Goal: Transaction & Acquisition: Purchase product/service

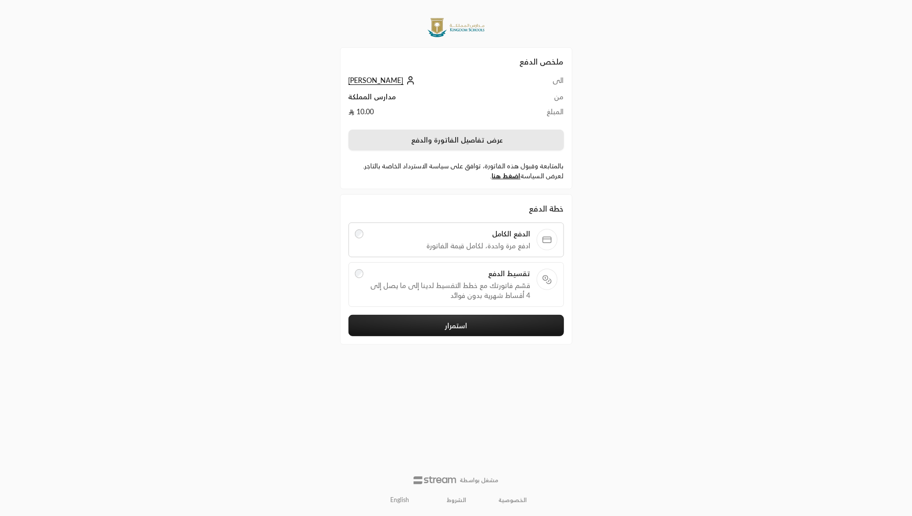
click at [477, 136] on button "عرض تفاصيل الفاتورة والدفع" at bounding box center [455, 140] width 215 height 21
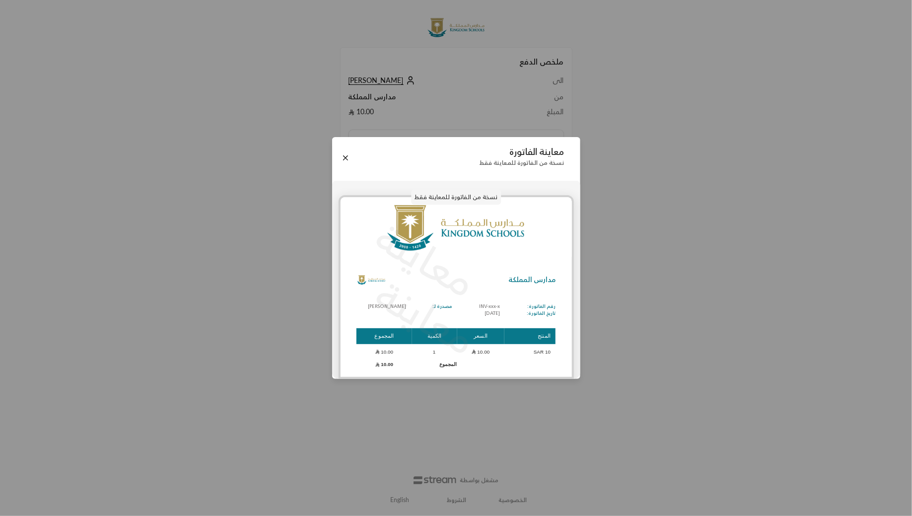
click at [515, 320] on div "مدارس المملكة رقم الفاتورة: تاريخ الفاتورة: INV-xxx-x [DATE] مصدرة لـ: [PERSON_…" at bounding box center [455, 318] width 231 height 106
click at [342, 154] on button "Close" at bounding box center [345, 157] width 11 height 11
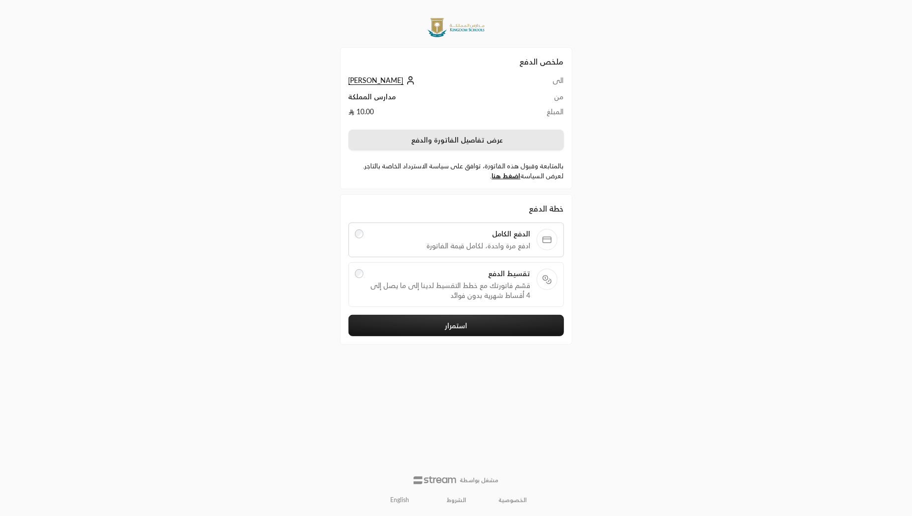
click at [474, 144] on button "عرض تفاصيل الفاتورة والدفع" at bounding box center [455, 140] width 215 height 21
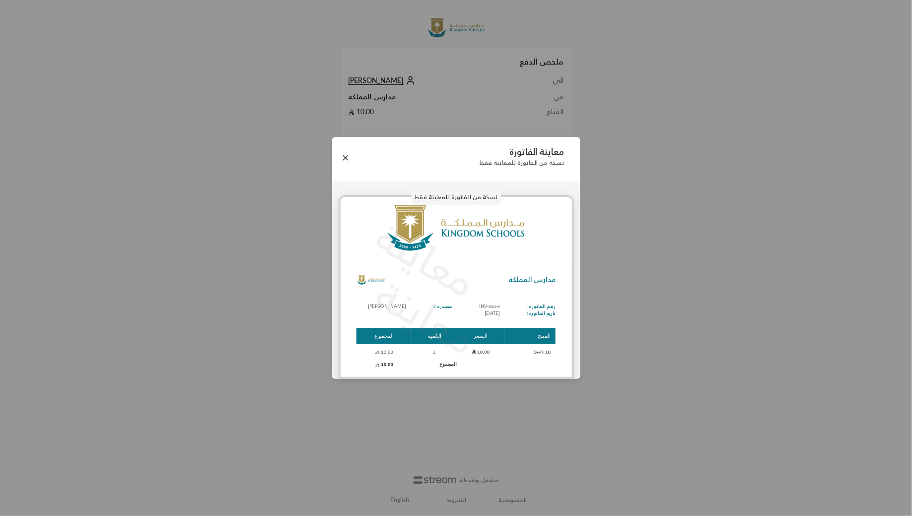
click at [336, 158] on div "معاينة الفاتورة نسخة من الفاتورة للمعاينة فقط" at bounding box center [456, 158] width 248 height 42
click at [352, 159] on div "معاينة الفاتورة نسخة من الفاتورة للمعاينة فقط" at bounding box center [456, 158] width 248 height 42
click at [343, 157] on button "Close" at bounding box center [345, 157] width 11 height 11
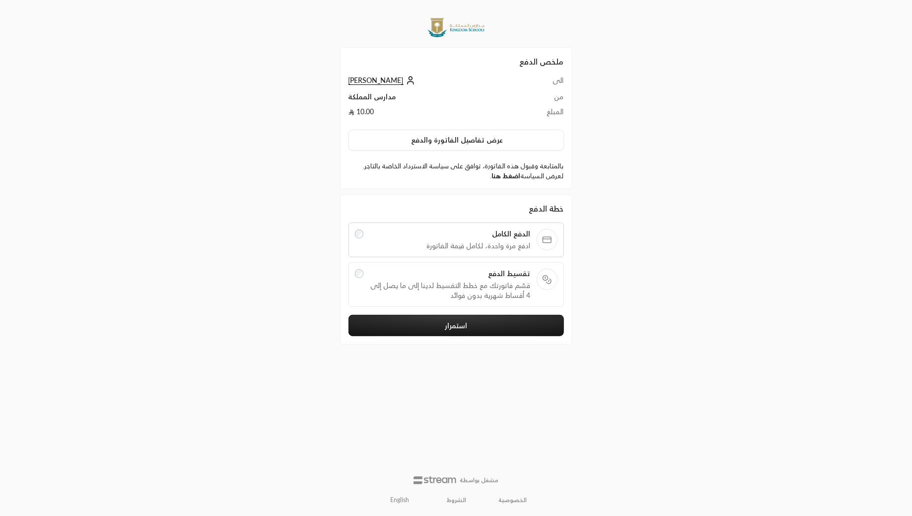
click at [505, 176] on link "اضغط هنا" at bounding box center [506, 176] width 29 height 8
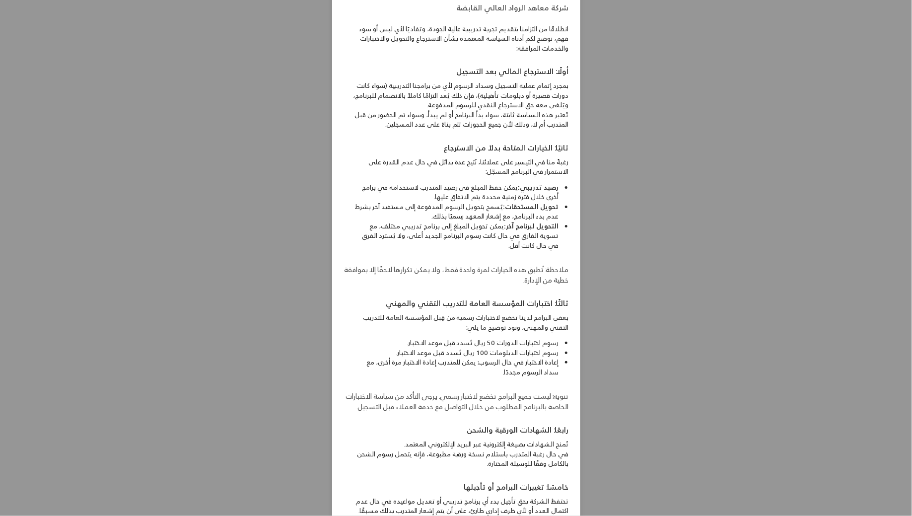
scroll to position [15, 0]
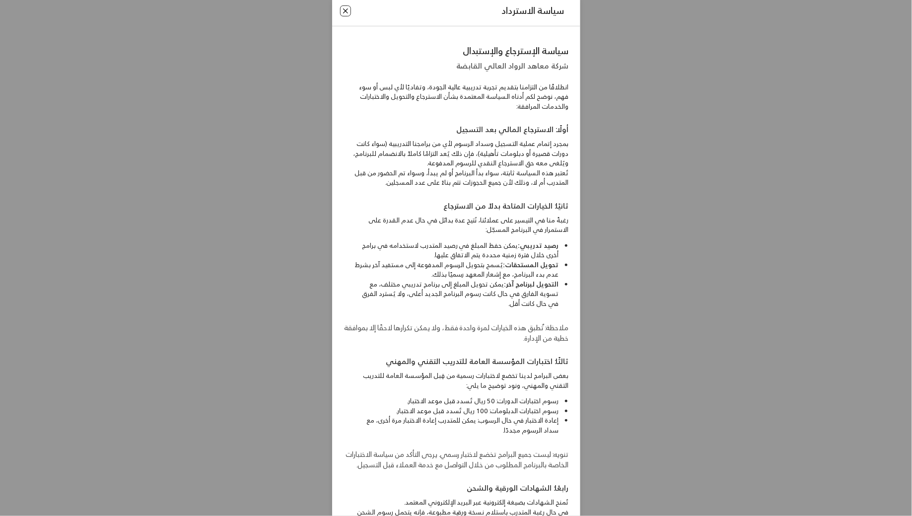
click at [348, 15] on button "Close" at bounding box center [345, 10] width 11 height 11
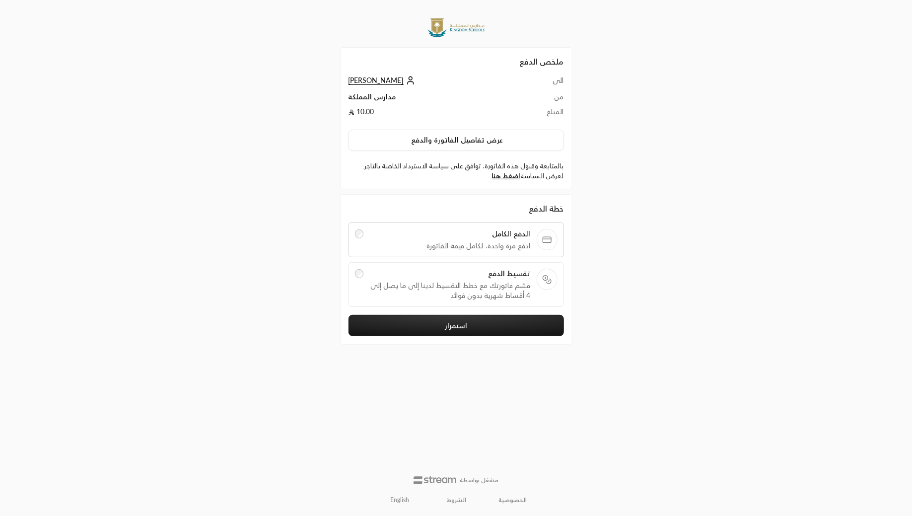
click at [369, 272] on span "تقسيط الدفع" at bounding box center [449, 273] width 161 height 10
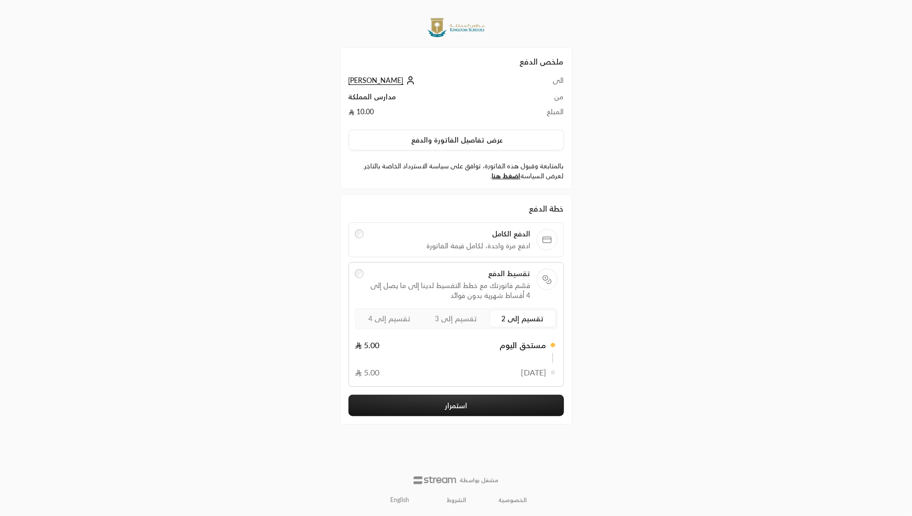
click at [457, 316] on span "تقسيم إلى 3" at bounding box center [456, 318] width 42 height 8
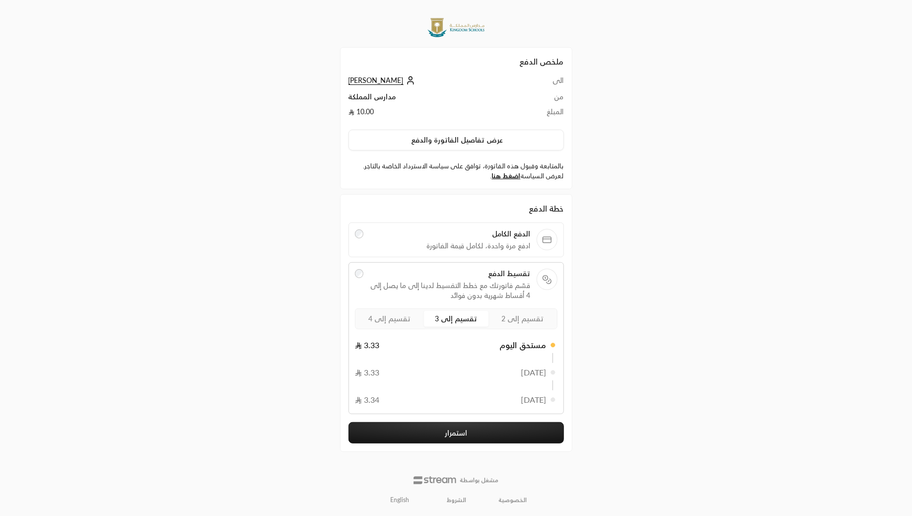
click at [390, 323] on label "تقسيم إلى 4" at bounding box center [389, 319] width 65 height 16
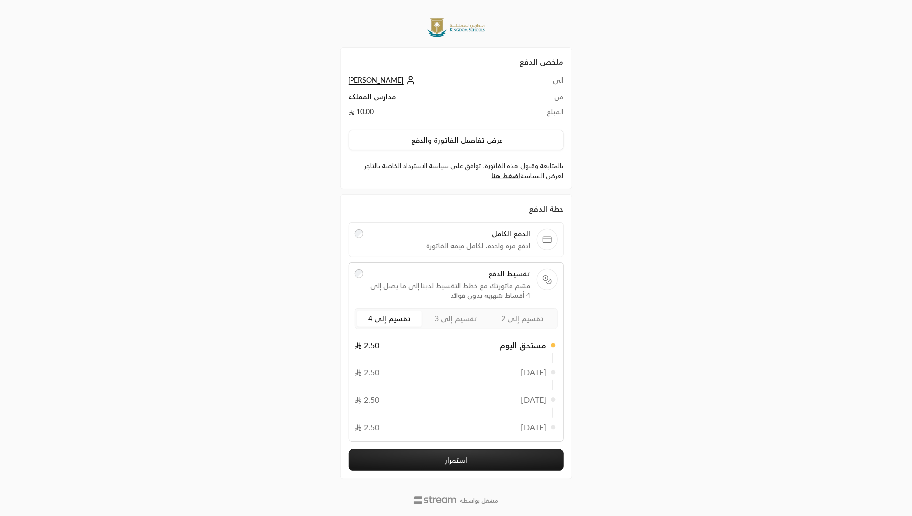
click at [535, 318] on span "تقسيم إلى 2" at bounding box center [522, 318] width 42 height 8
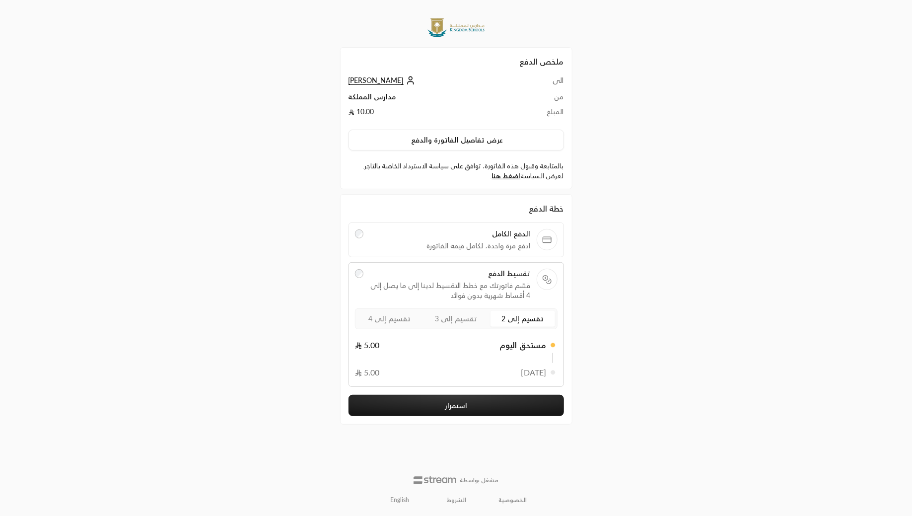
click at [462, 311] on label "تقسيم إلى 3" at bounding box center [456, 319] width 65 height 16
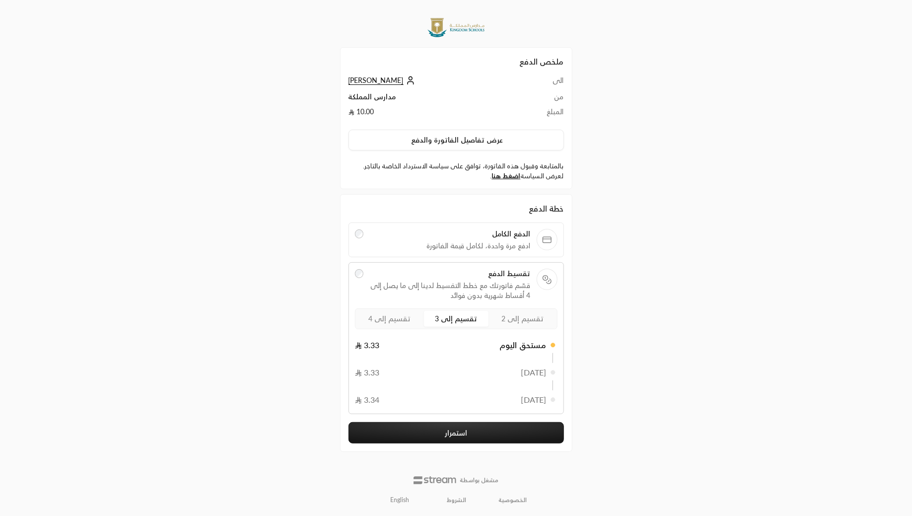
click at [411, 317] on label "تقسيم إلى 4" at bounding box center [389, 319] width 65 height 16
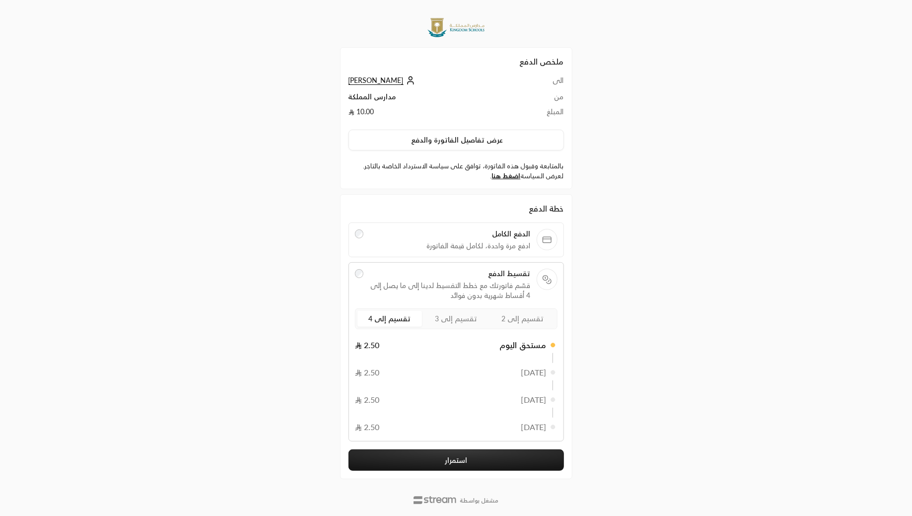
click at [495, 229] on span "الدفع الكامل" at bounding box center [449, 234] width 161 height 10
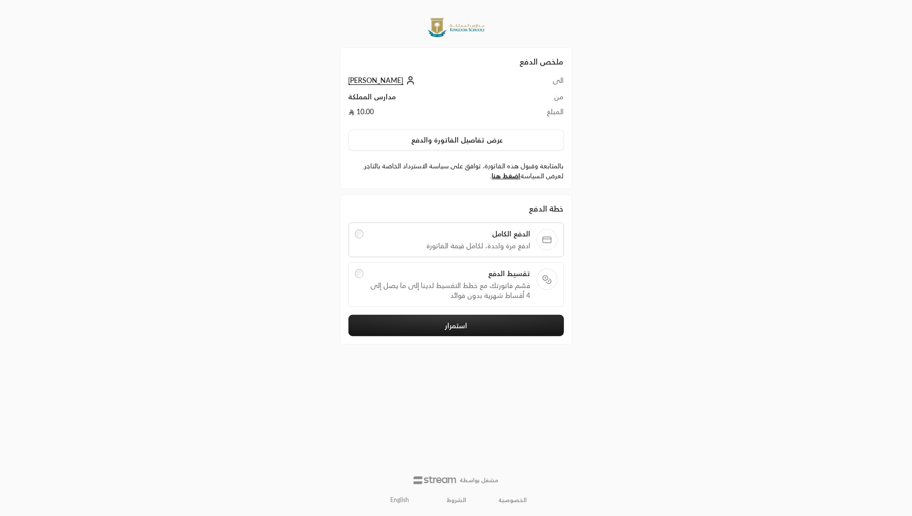
click at [415, 273] on span "تقسيط الدفع" at bounding box center [449, 273] width 161 height 10
